Goal: Information Seeking & Learning: Learn about a topic

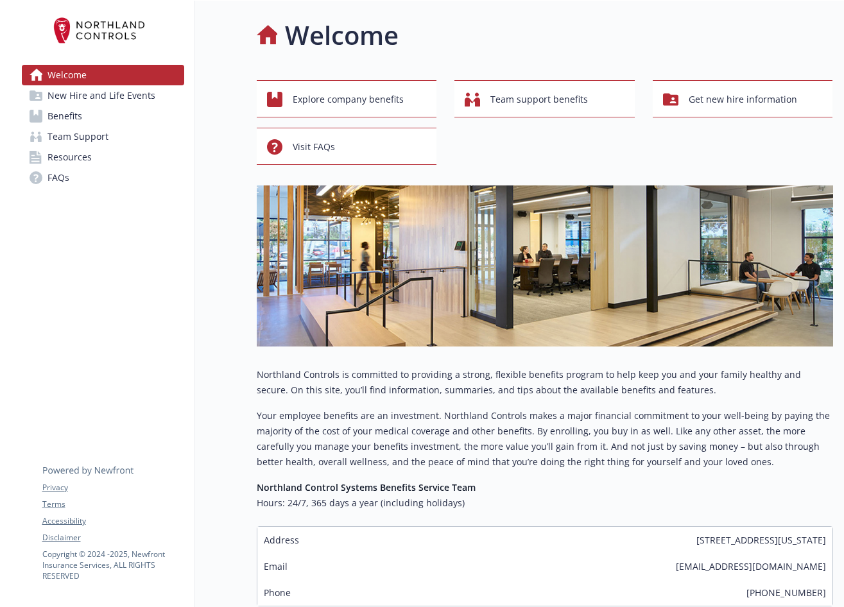
click at [64, 121] on span "Benefits" at bounding box center [65, 116] width 35 height 21
